Goal: Task Accomplishment & Management: Complete application form

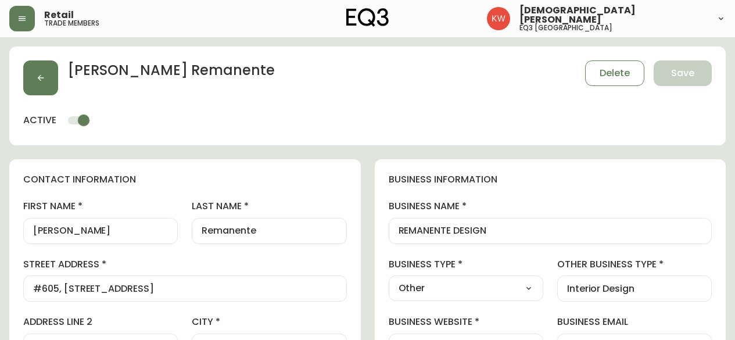
select select "AB"
select select "CA"
select select "CA_EN"
select select "Other"
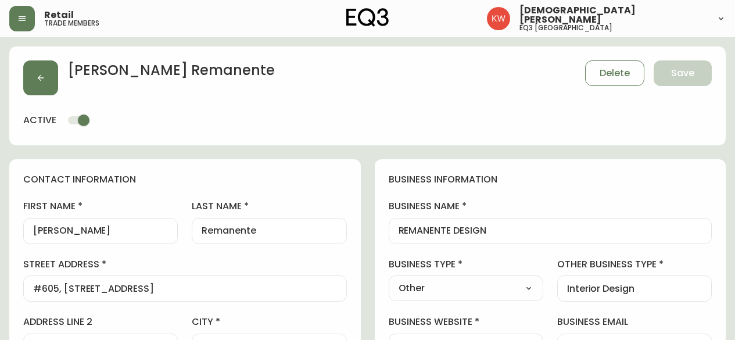
select select "cjw10z96m00006gs08l3o91tv"
select select "false"
click at [512, 288] on select "Select Interior Designer Architect Home Builder Contractor Real Estate Agent Ho…" at bounding box center [466, 287] width 155 height 17
select select "Interior Designer"
click at [389, 279] on select "Select Interior Designer Architect Home Builder Contractor Real Estate Agent Ho…" at bounding box center [466, 287] width 155 height 17
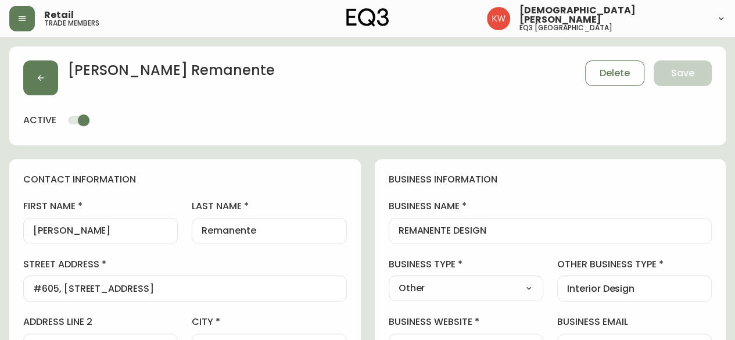
type input "Interior Designer"
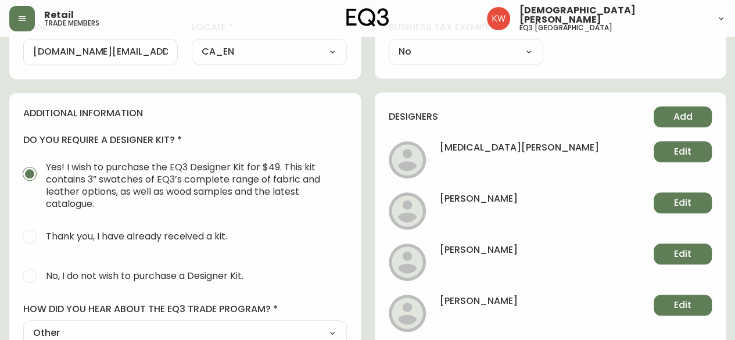
scroll to position [472, 0]
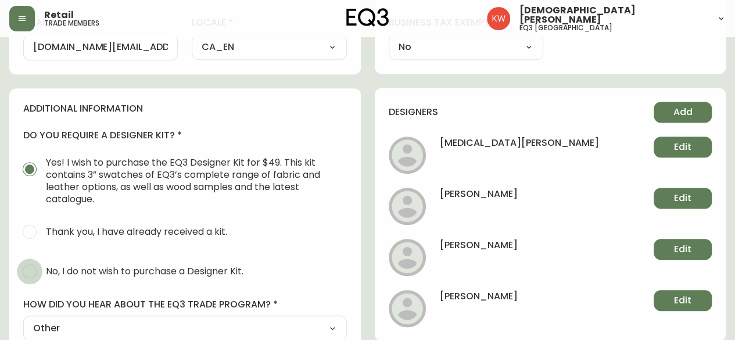
click at [37, 270] on input "No, I do not wish to purchase a Designer Kit." at bounding box center [30, 271] width 26 height 26
radio input "true"
radio input "false"
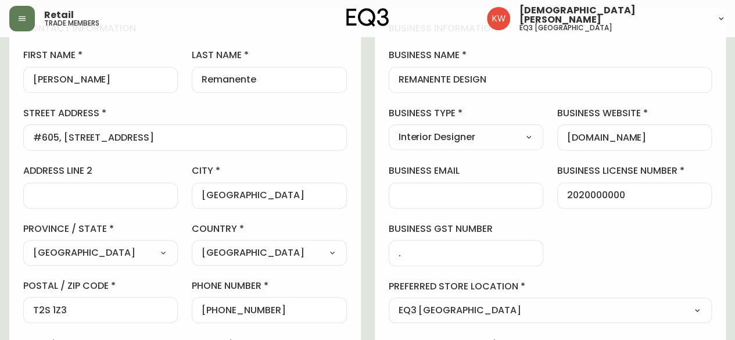
scroll to position [7, 0]
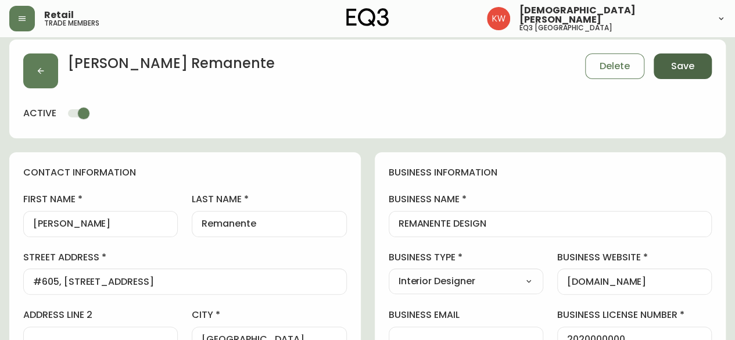
click at [695, 60] on button "Save" at bounding box center [683, 66] width 58 height 26
select select
type input "Other"
select select "Other"
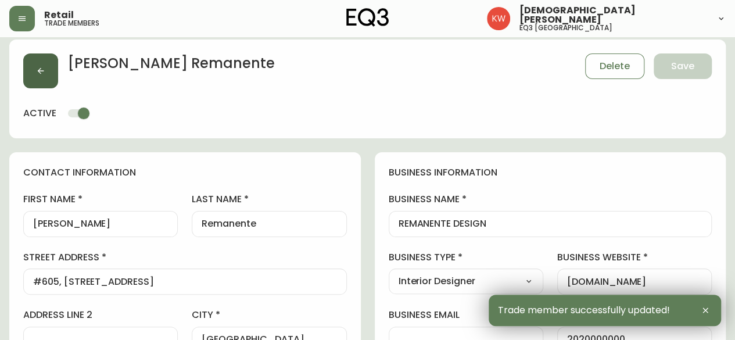
click at [36, 59] on button "button" at bounding box center [40, 70] width 35 height 35
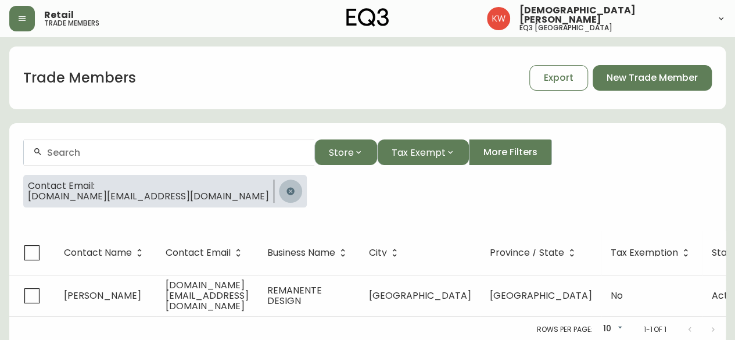
click at [279, 191] on button "button" at bounding box center [290, 190] width 23 height 23
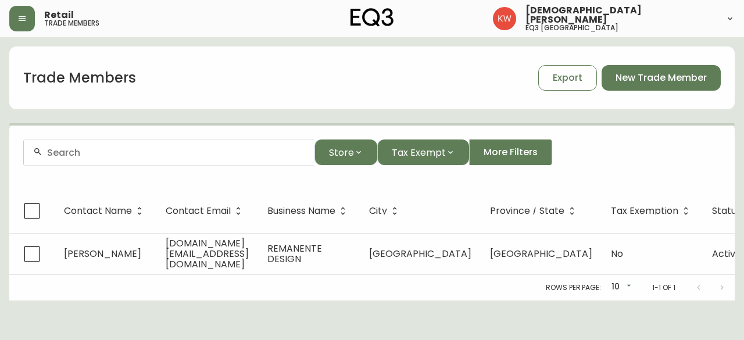
click at [178, 149] on input "text" at bounding box center [176, 152] width 258 height 11
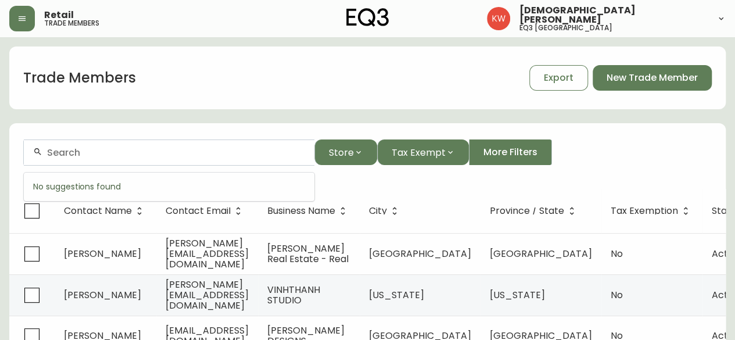
paste input "Renovations by hearth & home"
click at [164, 152] on input "Renovations by hearth & home" at bounding box center [176, 152] width 258 height 11
click at [203, 157] on input "Renovations by hearth & home" at bounding box center [176, 152] width 258 height 11
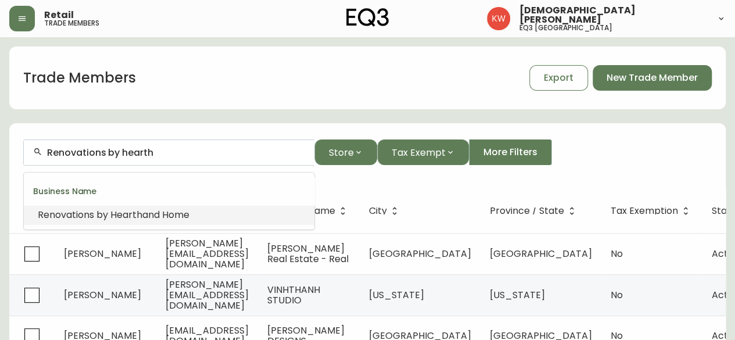
click at [161, 212] on span "and Home" at bounding box center [165, 214] width 47 height 13
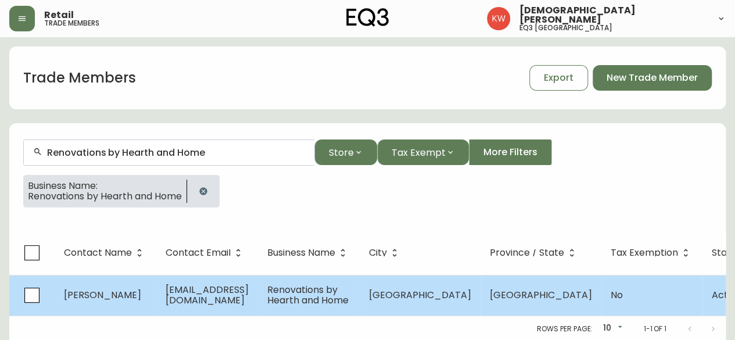
type input "Renovations by Hearth and Home"
click at [206, 288] on span "[EMAIL_ADDRESS][DOMAIN_NAME]" at bounding box center [207, 295] width 83 height 24
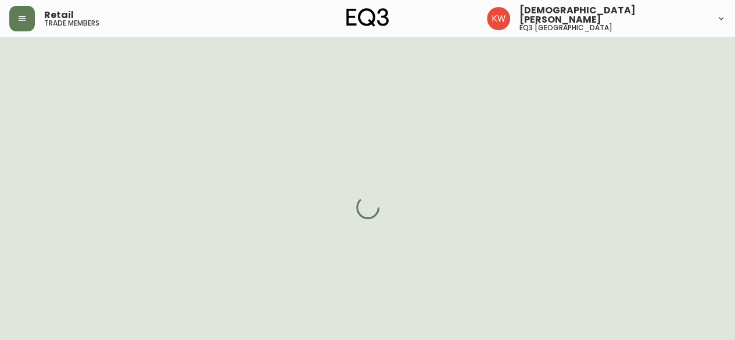
select select "AB"
select select "CA"
select select "CA_EN"
select select "Social Media"
select select "Contractor"
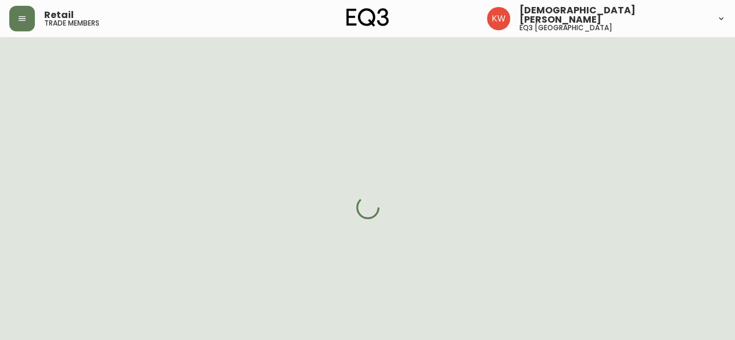
select select "cjw10z96m00006gs08l3o91tv"
select select "false"
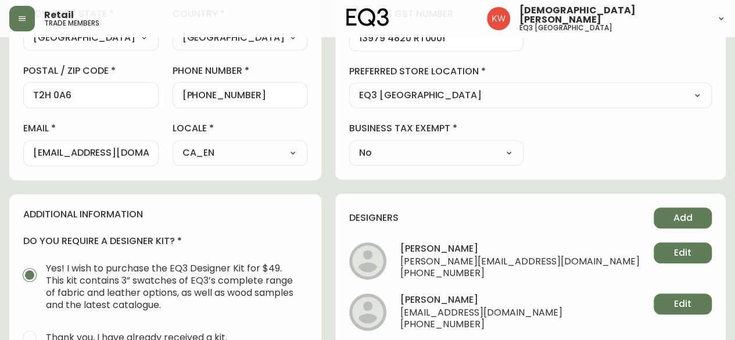
scroll to position [465, 0]
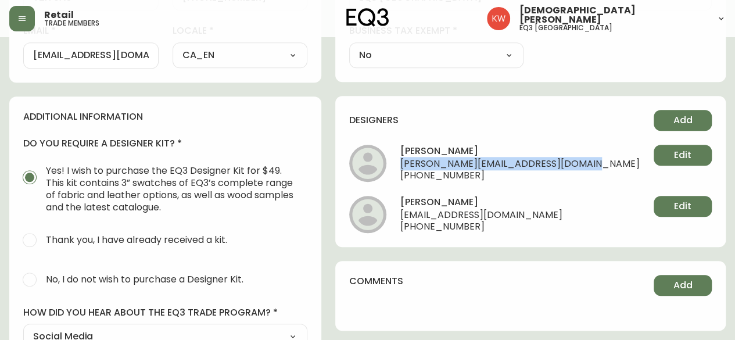
drag, startPoint x: 639, startPoint y: 162, endPoint x: 432, endPoint y: 161, distance: 206.8
click at [432, 161] on li "[PERSON_NAME] [PERSON_NAME][EMAIL_ADDRESS][DOMAIN_NAME] [PHONE_NUMBER] Edit" at bounding box center [530, 163] width 362 height 37
copy span "[PERSON_NAME][EMAIL_ADDRESS][DOMAIN_NAME]"
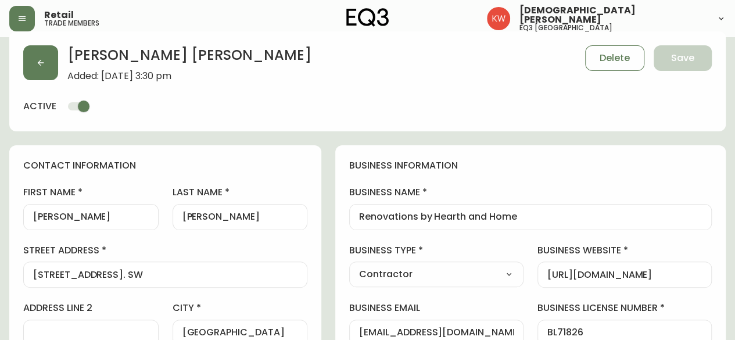
scroll to position [0, 0]
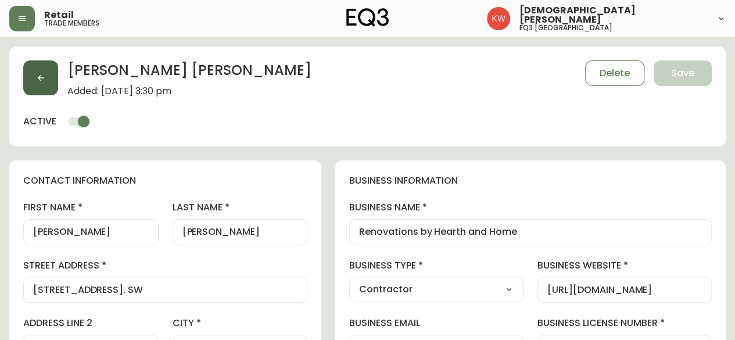
click at [40, 80] on icon "button" at bounding box center [41, 78] width 6 height 6
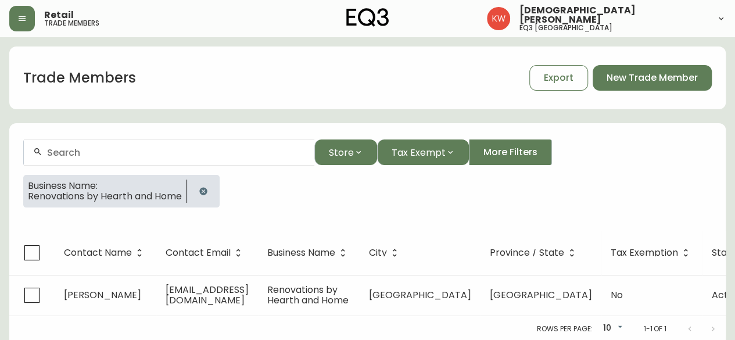
click at [204, 191] on icon "button" at bounding box center [203, 191] width 8 height 8
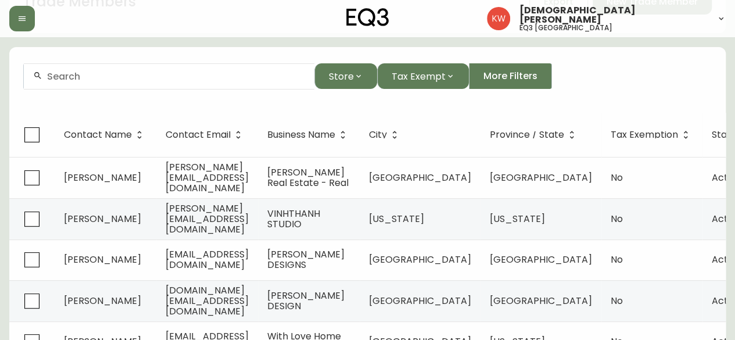
scroll to position [58, 0]
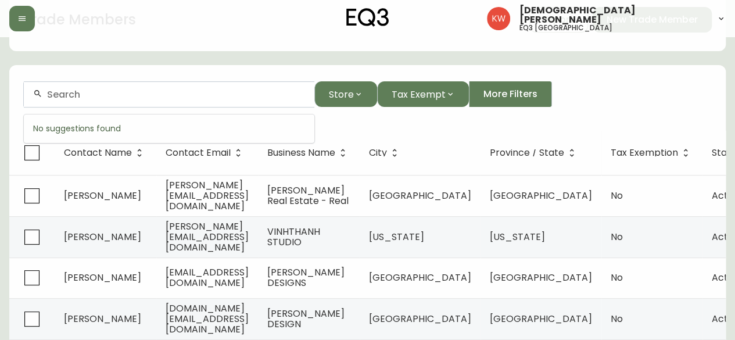
click at [88, 92] on input "text" at bounding box center [176, 94] width 258 height 11
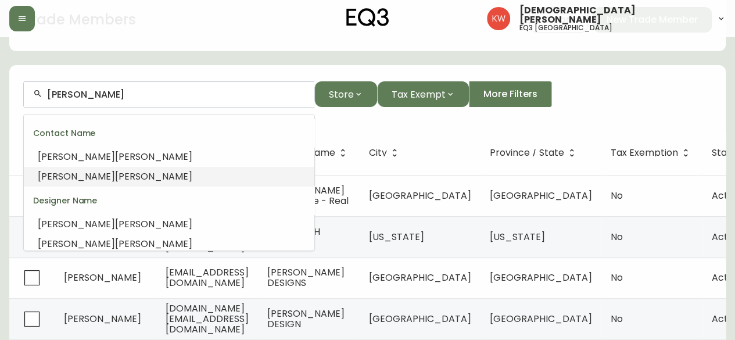
click at [115, 181] on span "[PERSON_NAME]" at bounding box center [153, 176] width 77 height 13
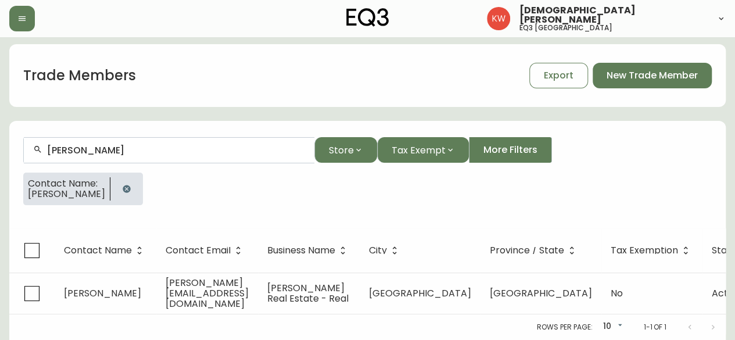
scroll to position [9, 0]
type input "[PERSON_NAME]"
click at [123, 185] on icon "button" at bounding box center [127, 189] width 8 height 8
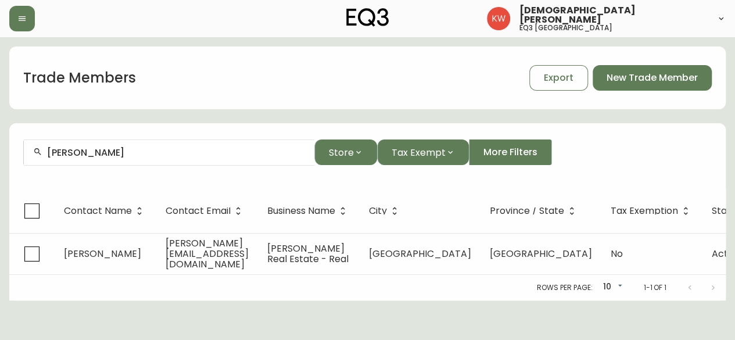
scroll to position [0, 0]
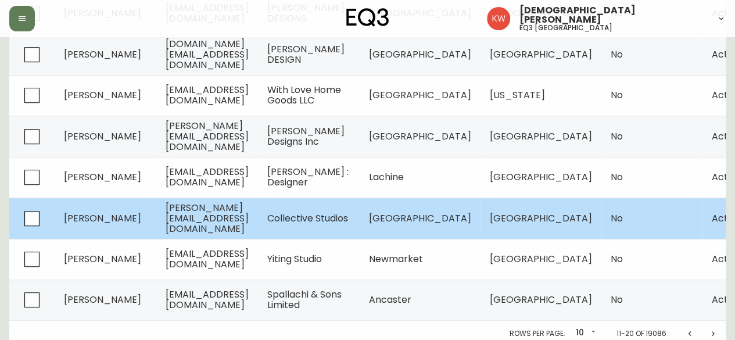
scroll to position [333, 0]
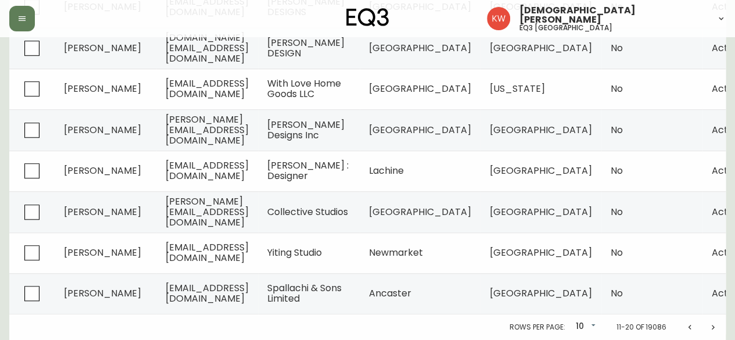
click at [711, 331] on icon "Next page" at bounding box center [712, 326] width 9 height 9
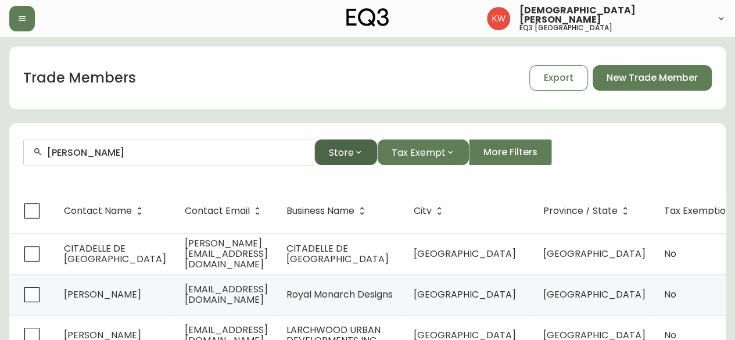
click at [332, 145] on button "Store" at bounding box center [345, 152] width 63 height 26
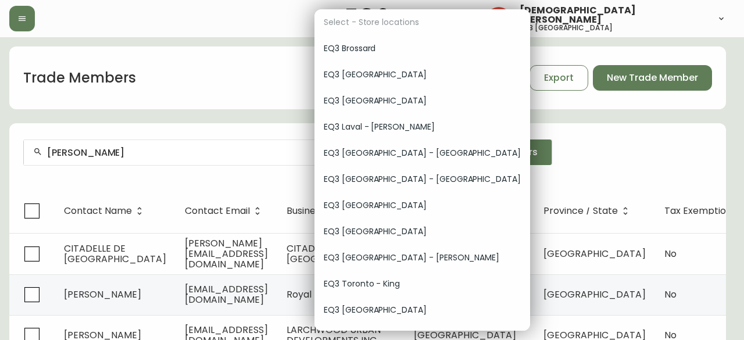
click at [365, 99] on span "EQ3 [GEOGRAPHIC_DATA]" at bounding box center [422, 101] width 197 height 12
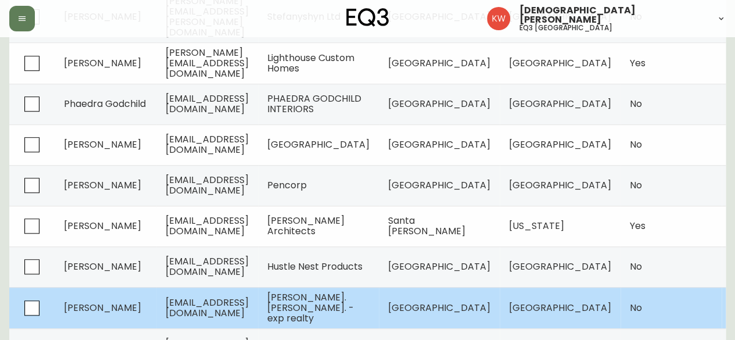
scroll to position [376, 0]
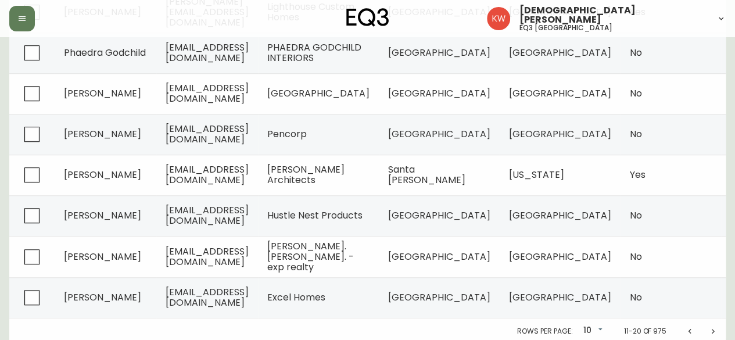
click at [686, 328] on icon "Previous page" at bounding box center [689, 330] width 9 height 9
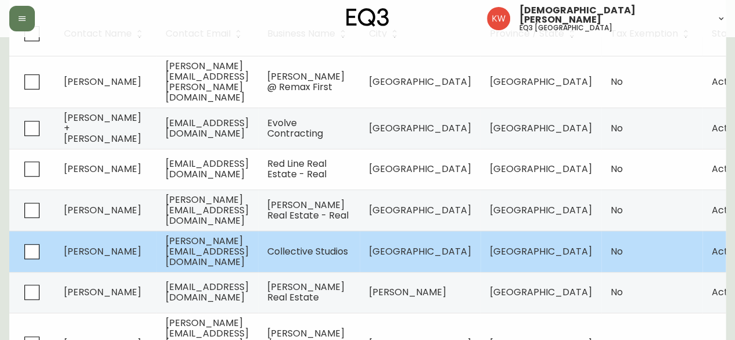
scroll to position [201, 0]
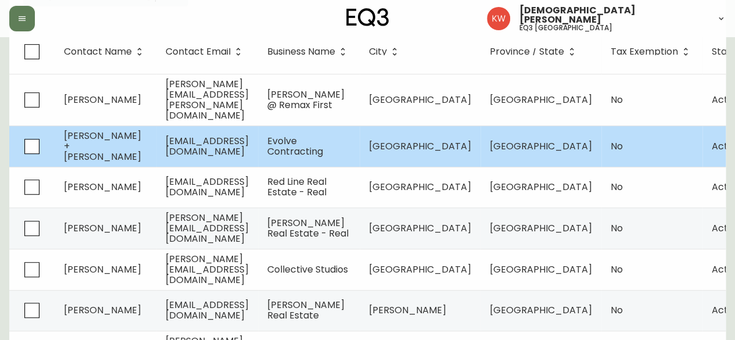
click at [159, 135] on td "info@evolvecontracting.com" at bounding box center [207, 145] width 102 height 41
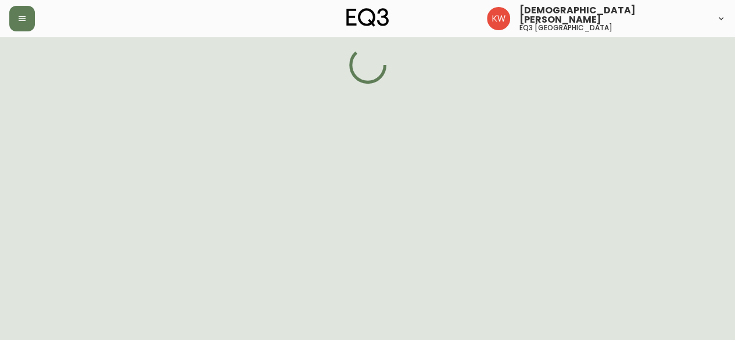
select select "AB"
select select "CA"
select select "US_EN"
select select "Trade Show"
select select "Contractor"
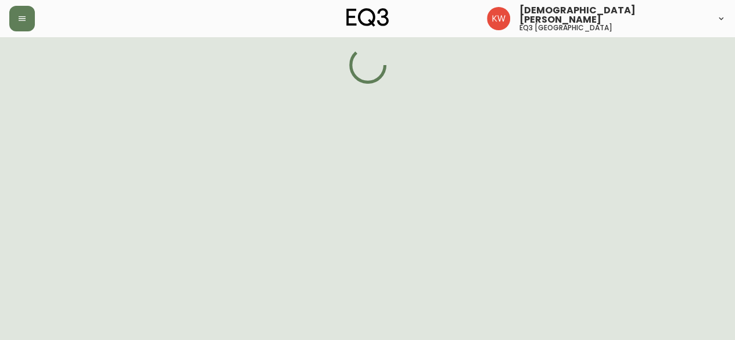
select select "false"
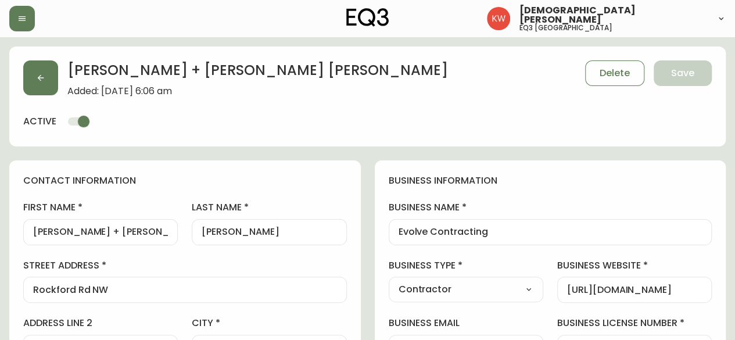
type input "EQ3 [GEOGRAPHIC_DATA]"
select select "cjw10z96m00006gs08l3o91tv"
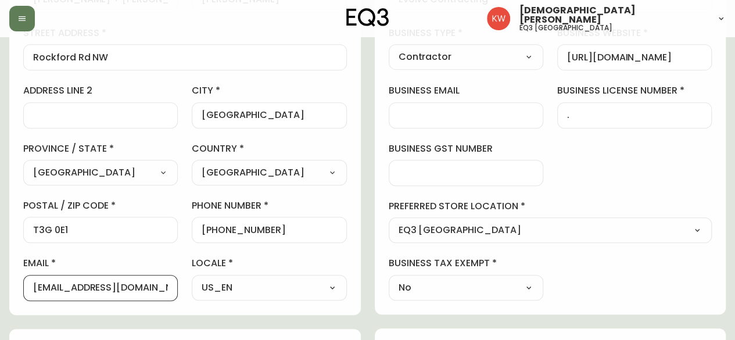
drag, startPoint x: 165, startPoint y: 288, endPoint x: 0, endPoint y: 284, distance: 165.0
click at [0, 284] on main "Ryan + Lindsay Schmidt Added: September 27, 2025 at 6:06 am Delete Save active …" at bounding box center [367, 252] width 735 height 895
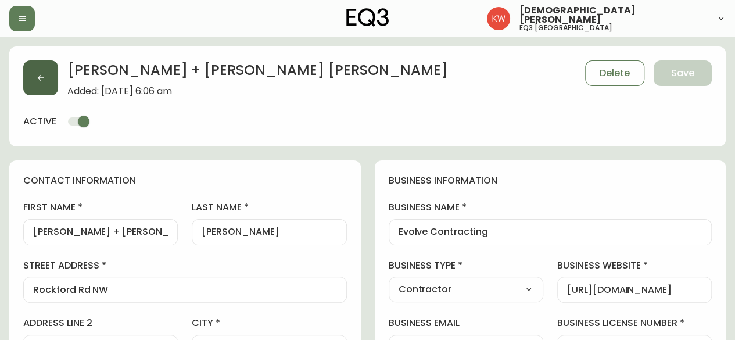
click at [46, 75] on button "button" at bounding box center [40, 77] width 35 height 35
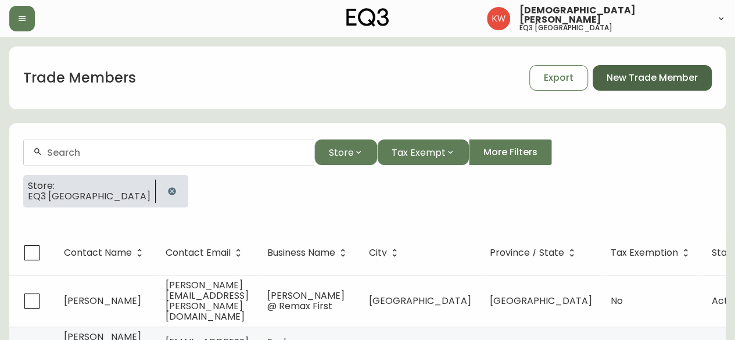
click at [647, 74] on span "New Trade Member" at bounding box center [651, 77] width 91 height 13
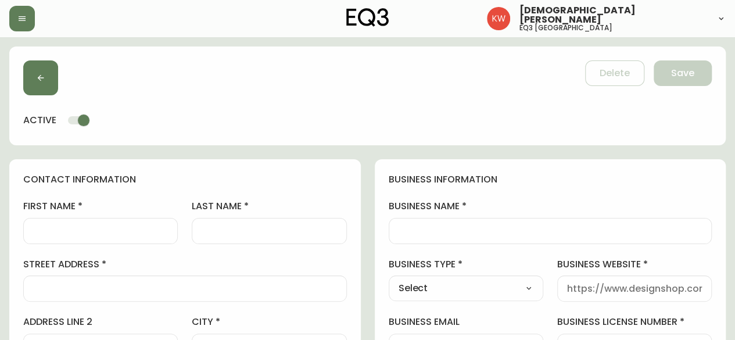
click at [93, 227] on input "first name" at bounding box center [100, 230] width 135 height 11
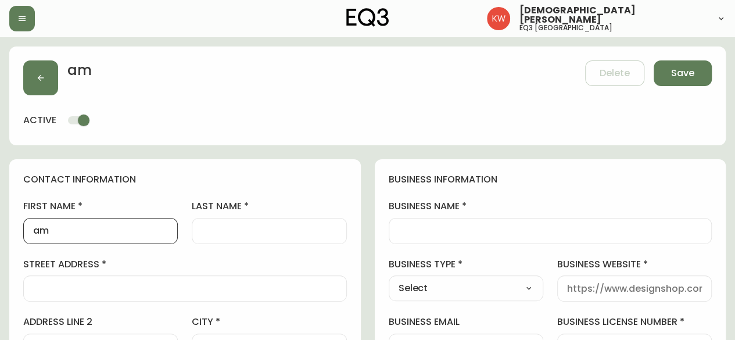
type input "a"
type input "Amy"
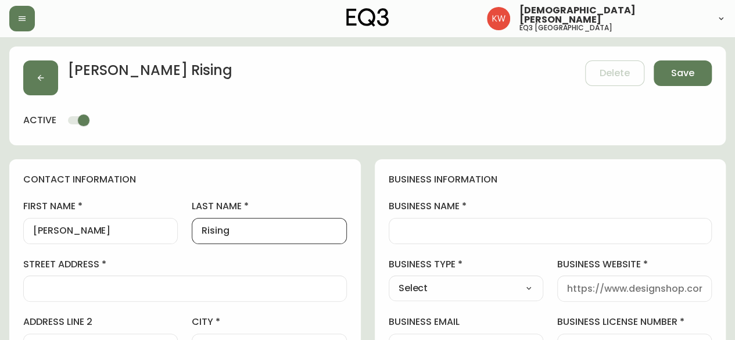
type input "Rising"
click at [514, 228] on input "business name" at bounding box center [550, 230] width 304 height 11
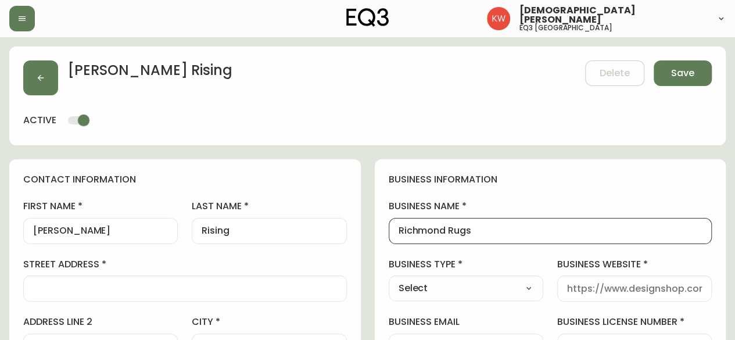
scroll to position [174, 0]
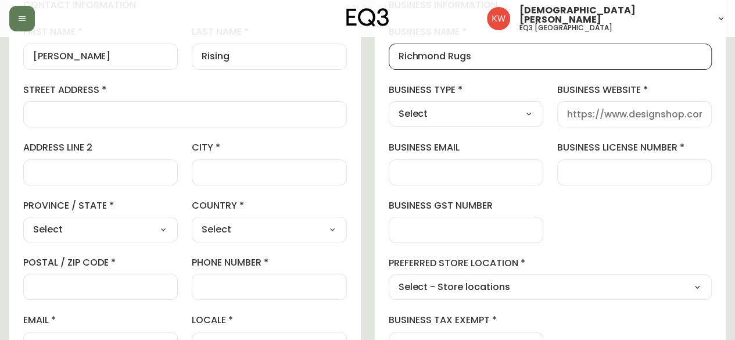
type input "Richmond Rugs"
click at [508, 113] on select "Select Interior Designer Architect Home Builder Contractor Real Estate Agent Ho…" at bounding box center [466, 113] width 155 height 17
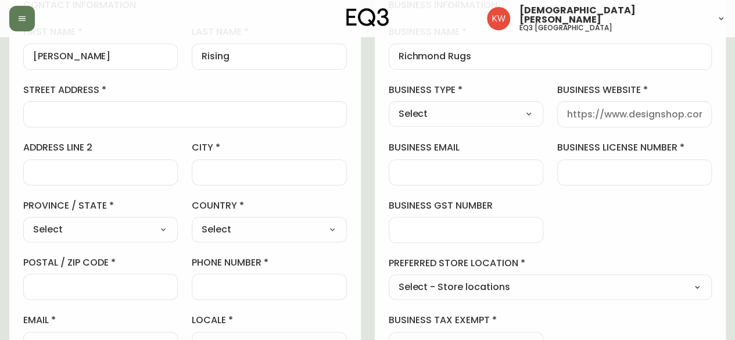
select select "Other"
click at [389, 105] on select "Select Interior Designer Architect Home Builder Contractor Real Estate Agent Ho…" at bounding box center [466, 113] width 155 height 17
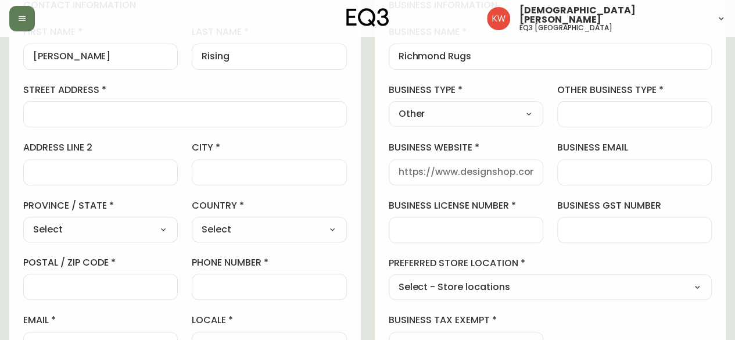
type input "Other"
click at [600, 117] on input "other business type" at bounding box center [634, 114] width 135 height 11
type input "Rug Vendor"
click at [480, 170] on input "business website" at bounding box center [465, 172] width 135 height 11
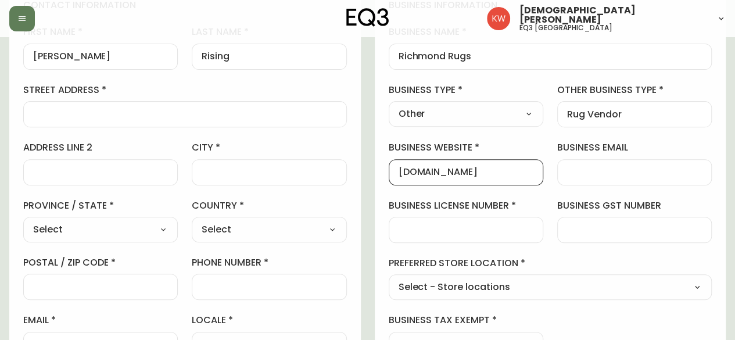
type input "richmondrugs.ca"
click at [94, 232] on select "Select Alberta British Columbia Manitoba New Brunswick Newfoundland and Labrado…" at bounding box center [100, 229] width 155 height 17
select select "AB"
click at [23, 221] on select "Select Alberta British Columbia Manitoba New Brunswick Newfoundland and Labrado…" at bounding box center [100, 229] width 155 height 17
type input "[GEOGRAPHIC_DATA]"
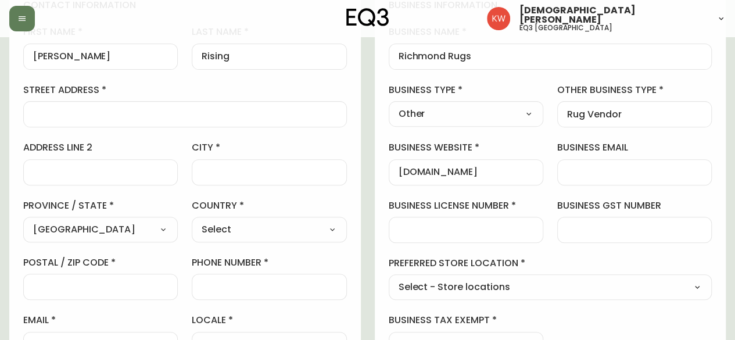
click at [243, 177] on div at bounding box center [269, 172] width 155 height 26
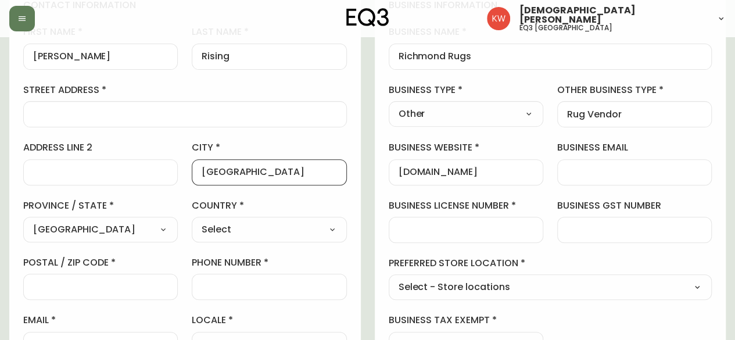
type input "[GEOGRAPHIC_DATA]"
click at [231, 224] on select "Select Canada United States" at bounding box center [269, 229] width 155 height 17
select select "CA"
click at [192, 221] on select "Select Canada United States" at bounding box center [269, 229] width 155 height 17
type input "[GEOGRAPHIC_DATA]"
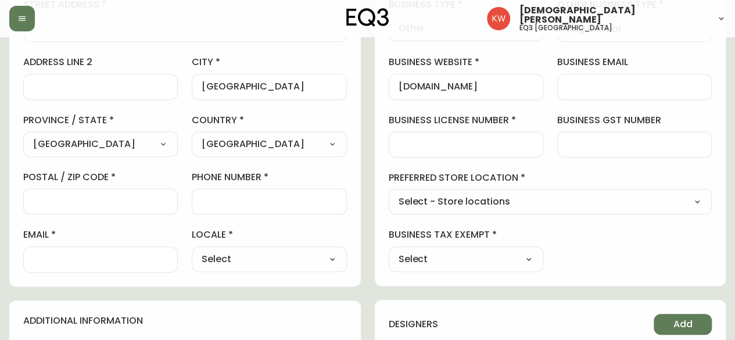
scroll to position [290, 0]
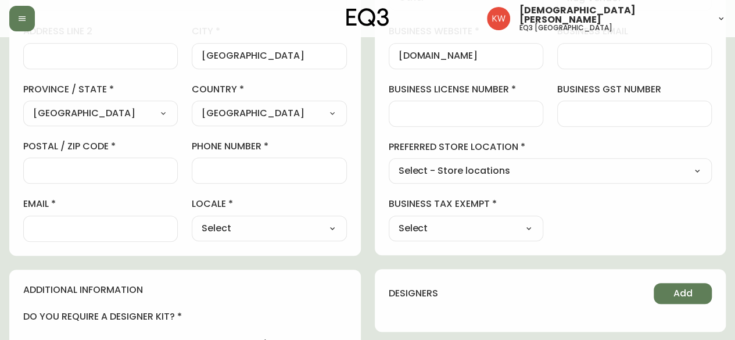
click at [494, 168] on select "Select - Store locations EQ3 Brossard EQ3 Burlington EQ3 Calgary EQ3 Laval - Le…" at bounding box center [551, 171] width 324 height 17
select select "cjw10z96m00006gs08l3o91tv"
click at [389, 163] on select "Select - Store locations EQ3 Brossard EQ3 Burlington EQ3 Calgary EQ3 Laval - Le…" at bounding box center [551, 171] width 324 height 17
type input "EQ3 [GEOGRAPHIC_DATA]"
click at [461, 227] on select "Select Yes No" at bounding box center [466, 228] width 155 height 17
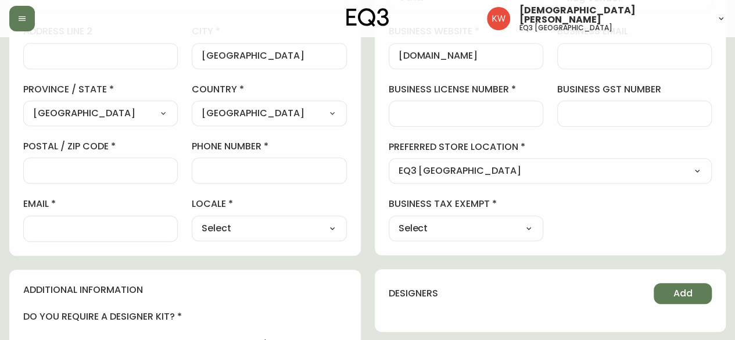
select select "false"
click at [389, 220] on select "Select Yes No" at bounding box center [466, 228] width 155 height 17
type input "No"
click at [136, 229] on input "email" at bounding box center [100, 228] width 135 height 11
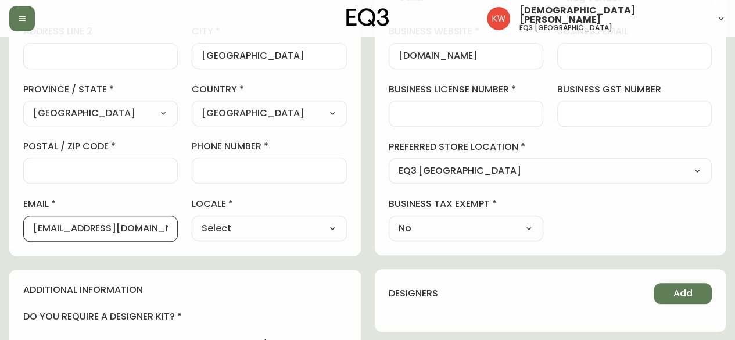
type input "info@richmondrugs.ca"
click at [256, 233] on select "Select CA_EN CA_FR US_EN" at bounding box center [269, 228] width 155 height 17
select select "CA_EN"
click at [192, 220] on select "Select CA_EN CA_FR US_EN" at bounding box center [269, 228] width 155 height 17
type input "CA_EN"
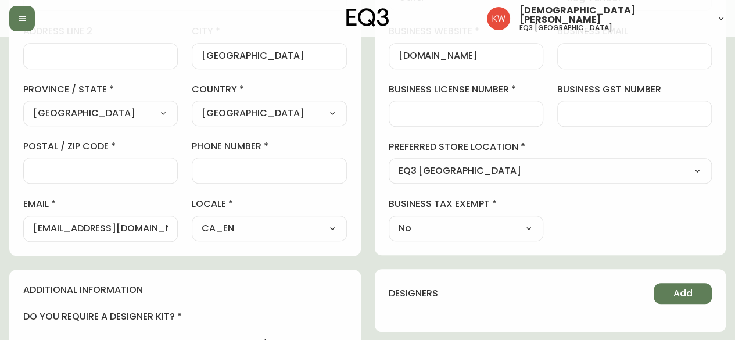
click at [122, 166] on input "postal / zip code" at bounding box center [100, 170] width 135 height 11
type input "t"
type input "T2H 3B5"
click at [208, 168] on input "phone number" at bounding box center [269, 170] width 135 height 11
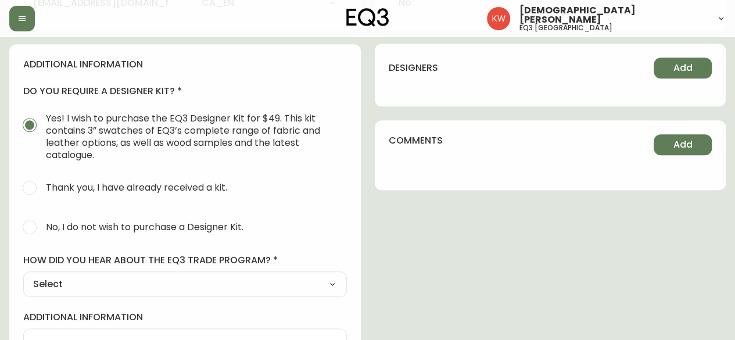
scroll to position [581, 0]
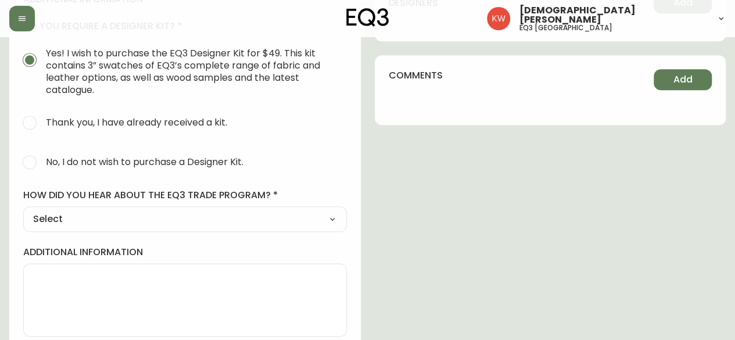
type input "402-212-8080"
click at [30, 166] on input "No, I do not wish to purchase a Designer Kit." at bounding box center [30, 162] width 26 height 26
radio input "true"
radio input "false"
click at [142, 221] on select "Select Social Media Advertisement Trade Show Outreach from a Trade Rep Other" at bounding box center [185, 218] width 324 height 17
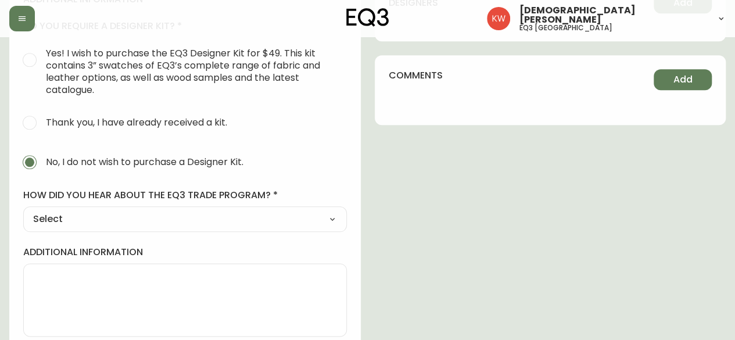
select select "Outreach from a Trade Rep"
click at [23, 210] on select "Select Social Media Advertisement Trade Show Outreach from a Trade Rep Other" at bounding box center [185, 218] width 324 height 17
type input "Outreach from a Trade Rep"
click at [47, 213] on select "Select Social Media Advertisement Trade Show Outreach from a Trade Rep Other" at bounding box center [185, 218] width 324 height 17
select select "Trade Show"
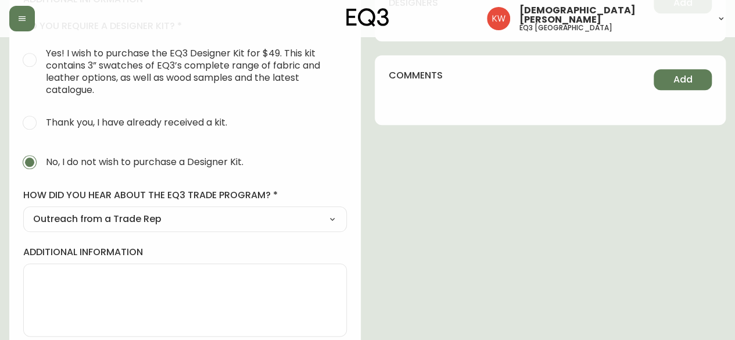
click at [23, 210] on select "Select Social Media Advertisement Trade Show Outreach from a Trade Rep Other" at bounding box center [185, 218] width 324 height 17
type input "Trade Show"
click at [66, 292] on textarea "additional information" at bounding box center [185, 300] width 304 height 58
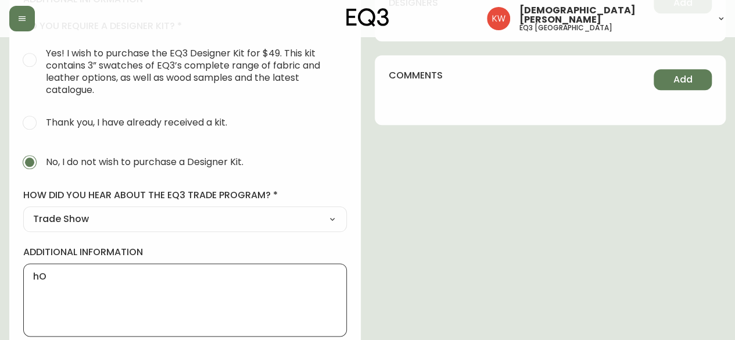
type textarea "h"
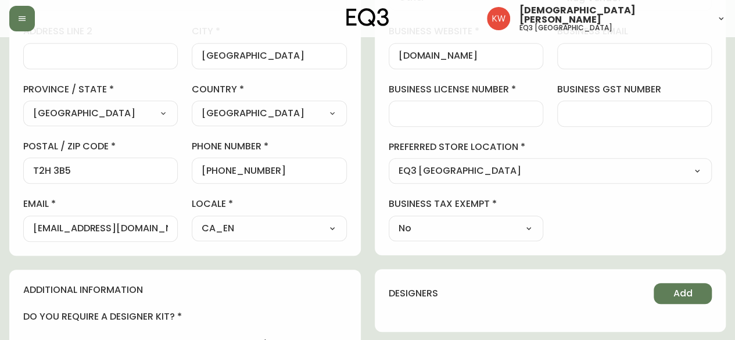
scroll to position [589, 0]
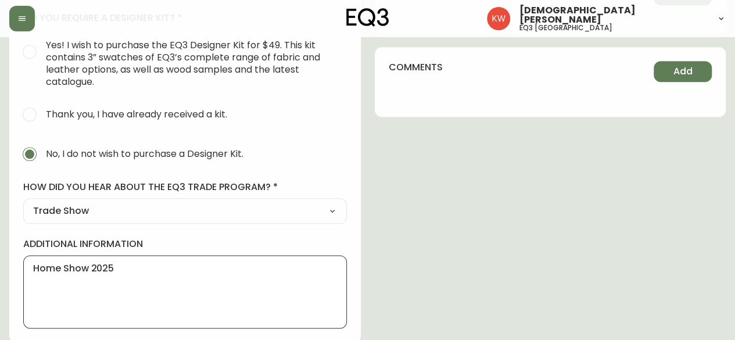
click at [36, 267] on textarea "Home Show 2025" at bounding box center [185, 292] width 304 height 58
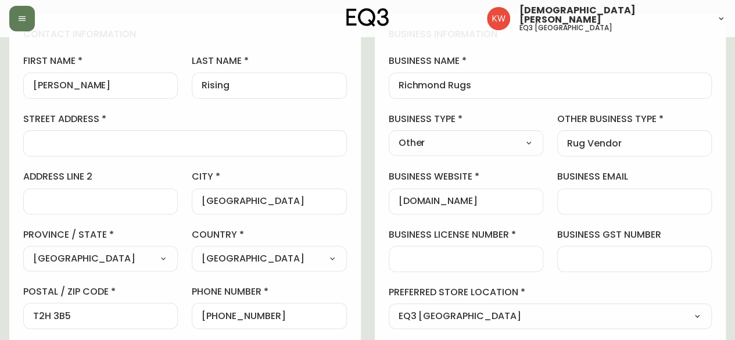
scroll to position [174, 0]
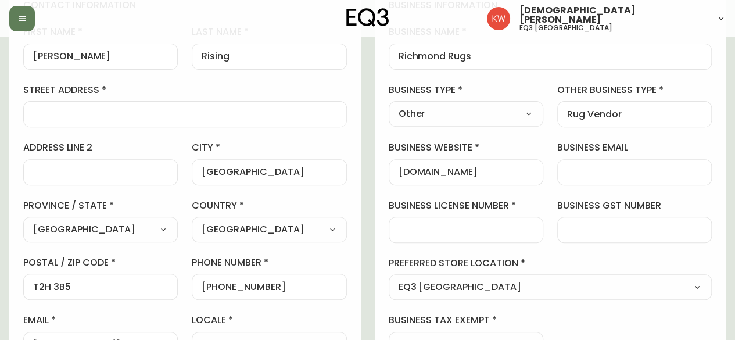
type textarea "Fall Home Show 2025"
click at [229, 116] on input "street address" at bounding box center [185, 114] width 304 height 11
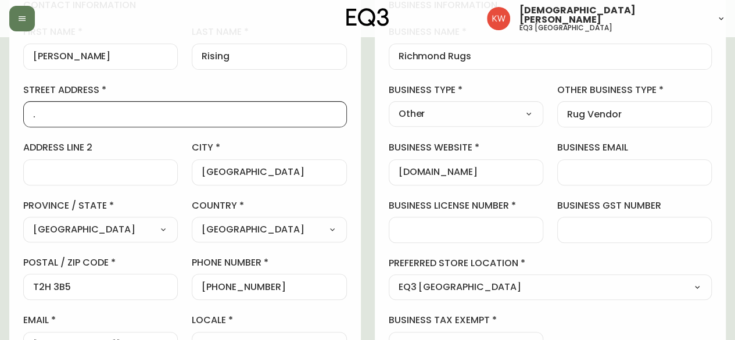
type input "."
click at [524, 224] on input "business license number" at bounding box center [465, 229] width 135 height 11
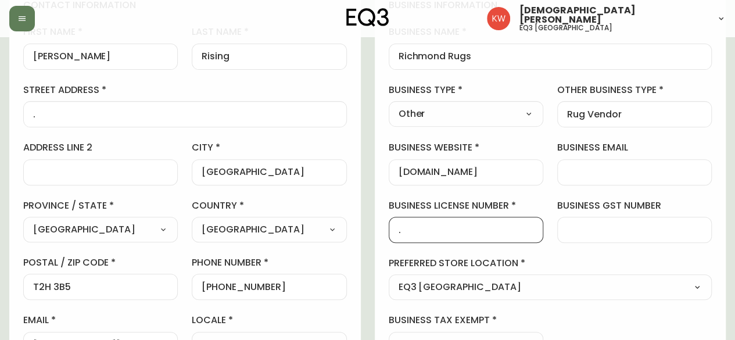
type input "."
drag, startPoint x: 599, startPoint y: 248, endPoint x: 594, endPoint y: 245, distance: 6.8
click at [600, 248] on div "business information business name Richmond Rugs business type Other Select Int…" at bounding box center [550, 178] width 351 height 386
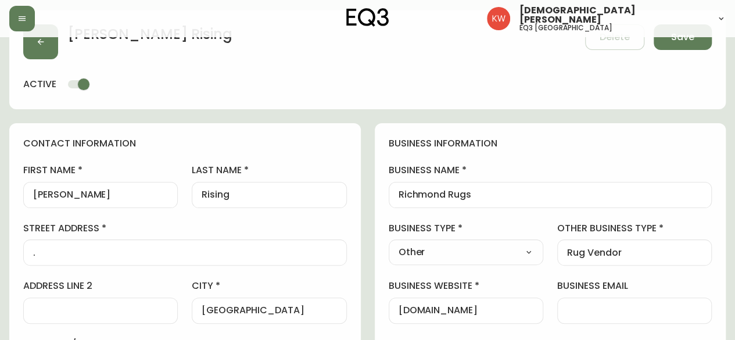
scroll to position [0, 0]
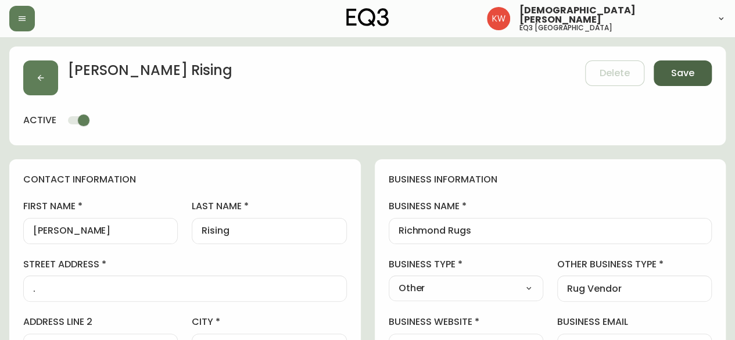
click at [690, 74] on span "Save" at bounding box center [682, 73] width 23 height 13
select select
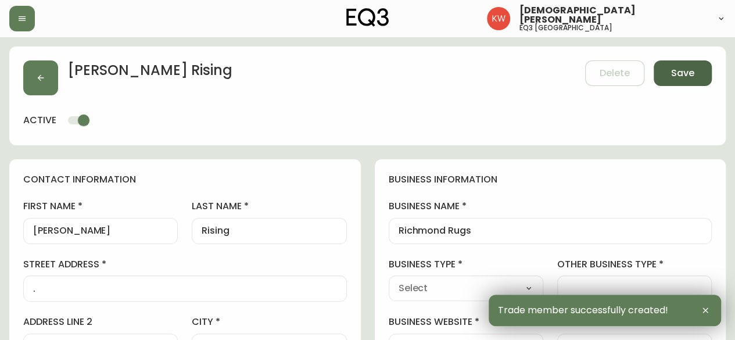
type input "+14022128080"
type input "Other"
select select "Other"
type input "Rug Vendor"
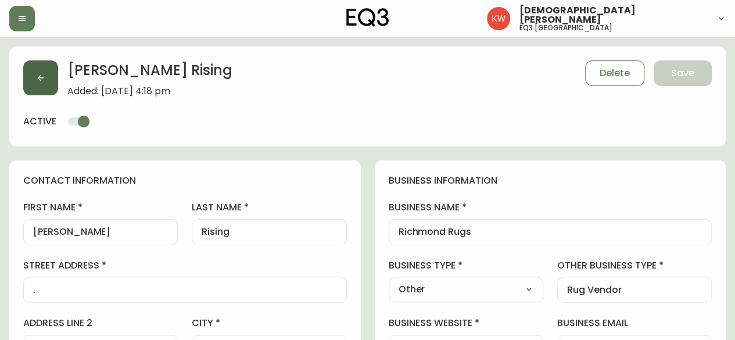
click at [45, 80] on button "button" at bounding box center [40, 77] width 35 height 35
